Goal: Task Accomplishment & Management: Use online tool/utility

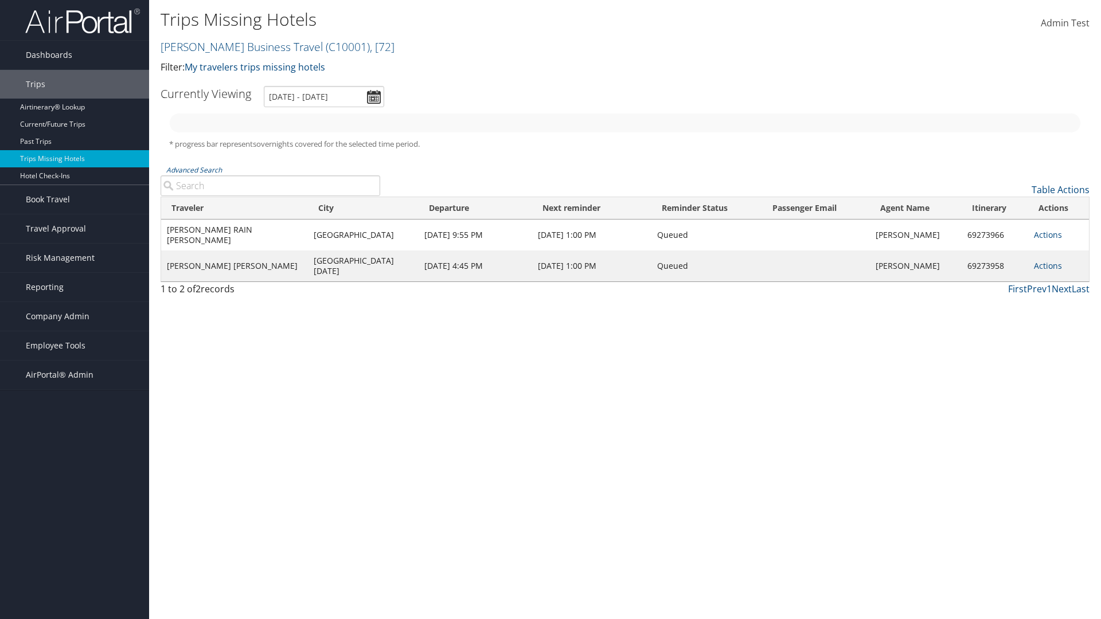
click at [236, 46] on link "[PERSON_NAME] Business Travel ( C10001 ) , [ 72 ]" at bounding box center [278, 46] width 234 height 15
click at [0, 0] on input "search" at bounding box center [0, 0] width 0 height 0
type input "[PERSON_NAME] Business Travel"
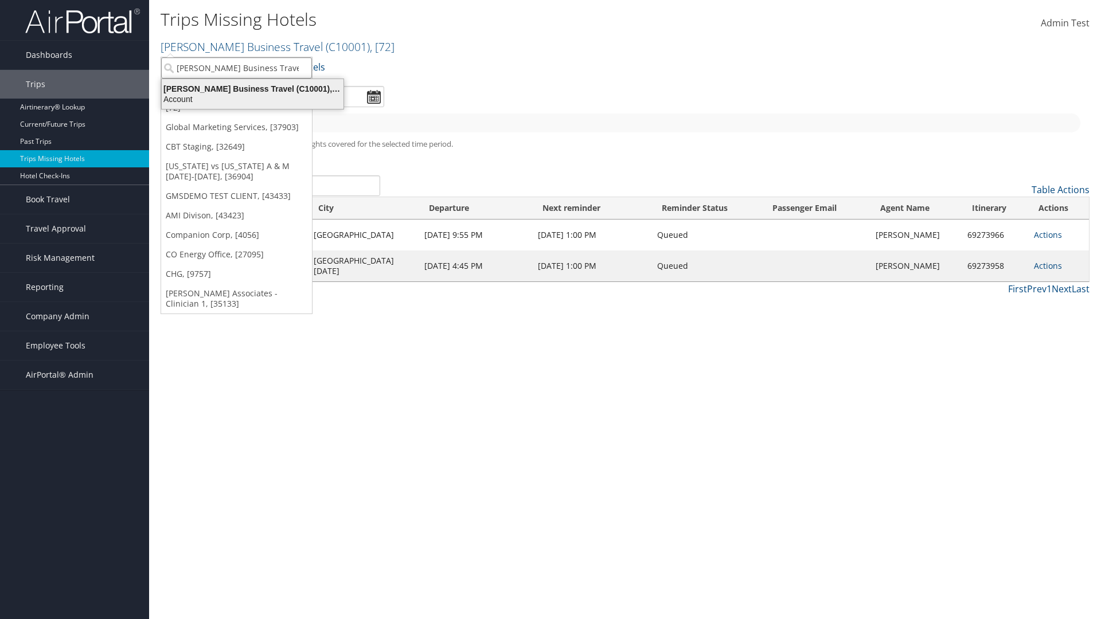
click at [252, 99] on div "Account" at bounding box center [253, 99] width 196 height 10
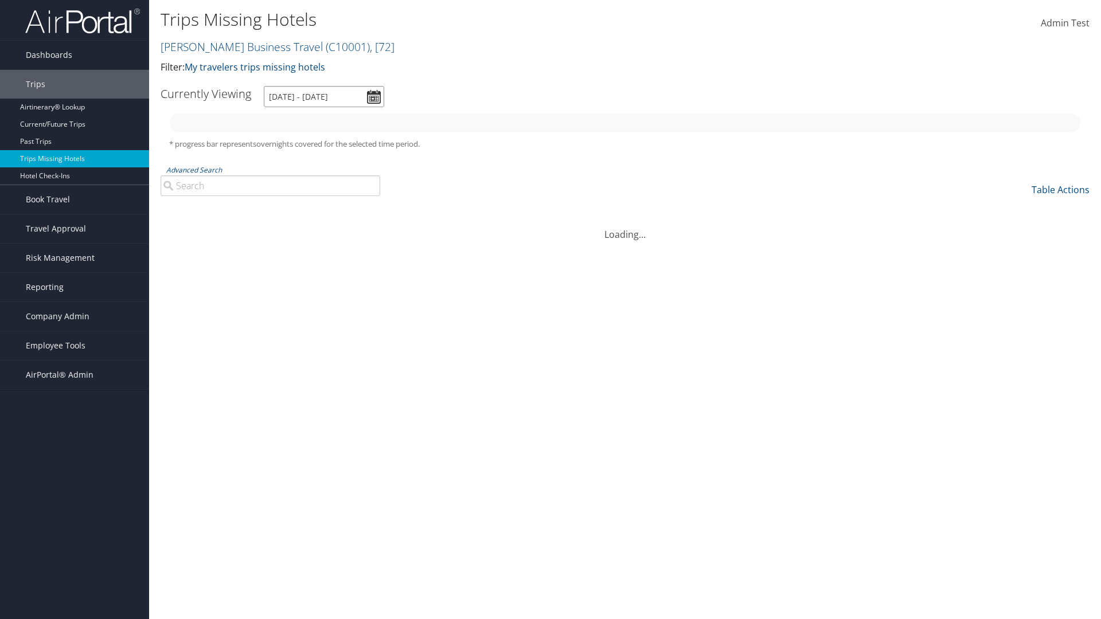
click at [324, 96] on input "[DATE] - [DATE]" at bounding box center [324, 96] width 120 height 21
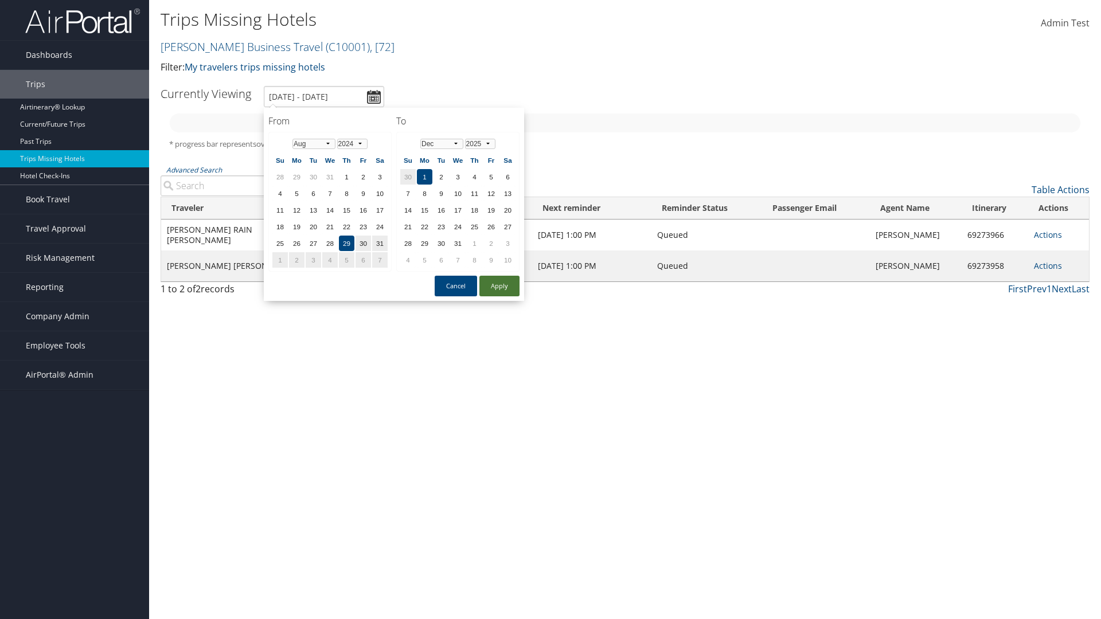
click at [499, 286] on button "Apply" at bounding box center [499, 286] width 40 height 21
type input "8/29/2024 - 12/1/2025"
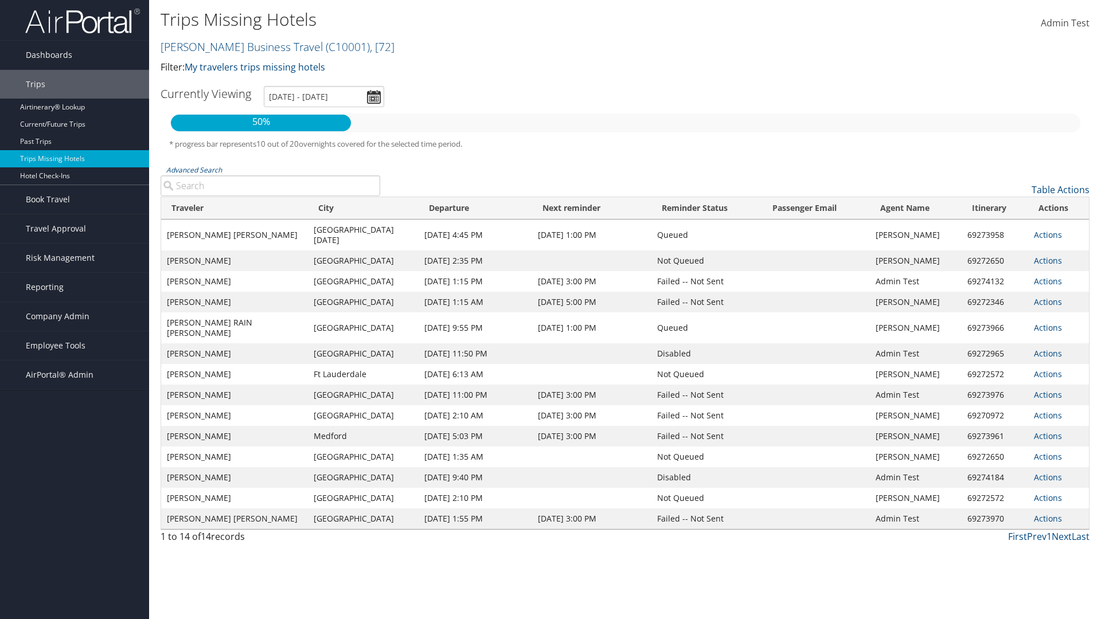
click at [1046, 229] on link "Actions" at bounding box center [1048, 234] width 28 height 11
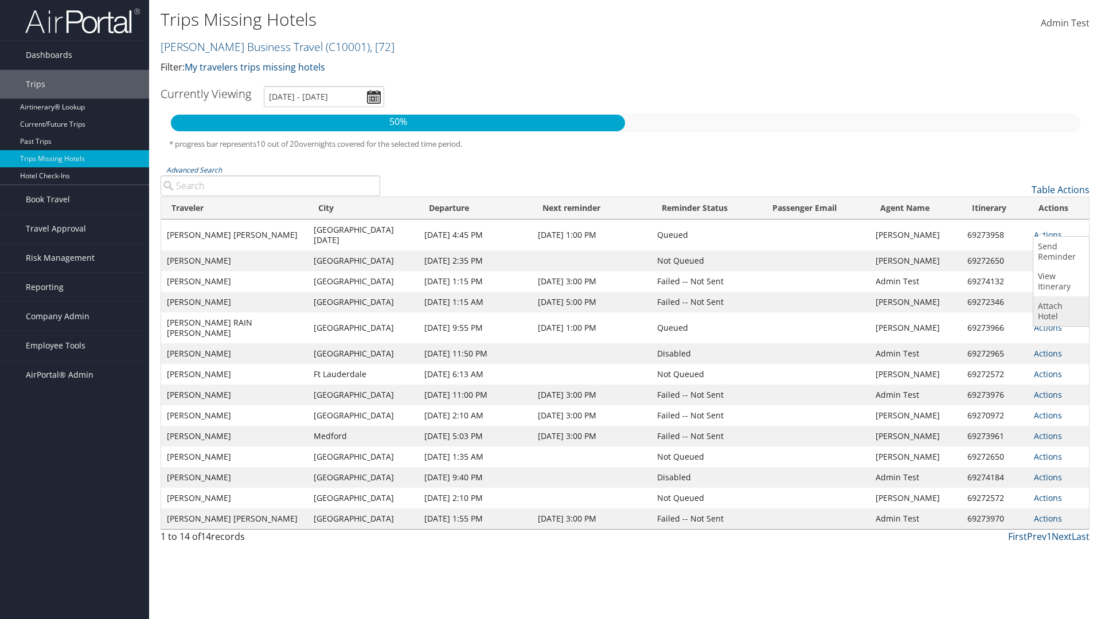
click at [1059, 311] on link "Attach Hotel" at bounding box center [1059, 311] width 53 height 30
